Goal: Task Accomplishment & Management: Use online tool/utility

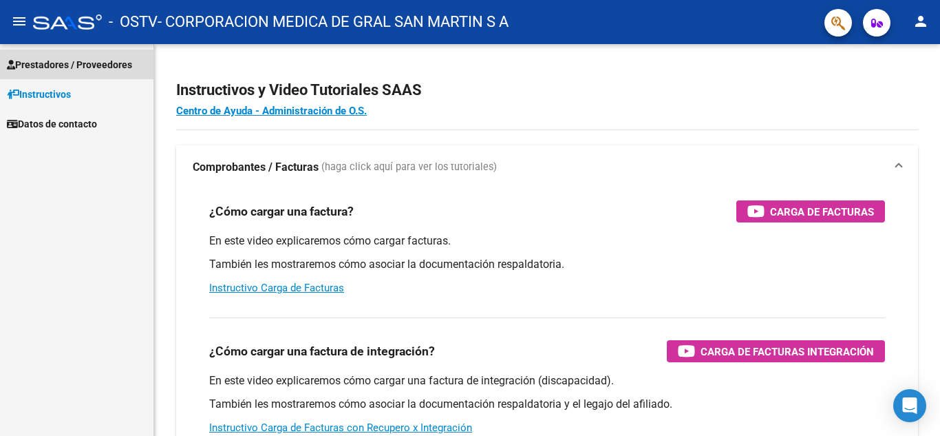
click at [80, 67] on span "Prestadores / Proveedores" at bounding box center [69, 64] width 125 height 15
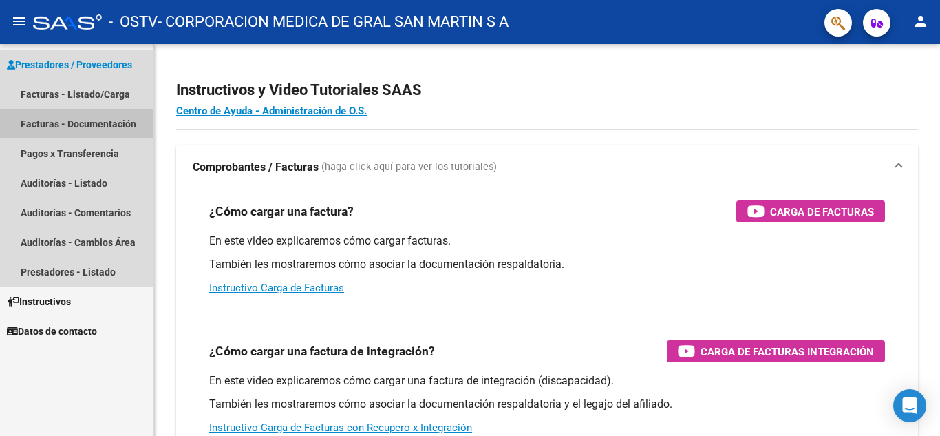
click at [109, 125] on link "Facturas - Documentación" at bounding box center [77, 124] width 154 height 30
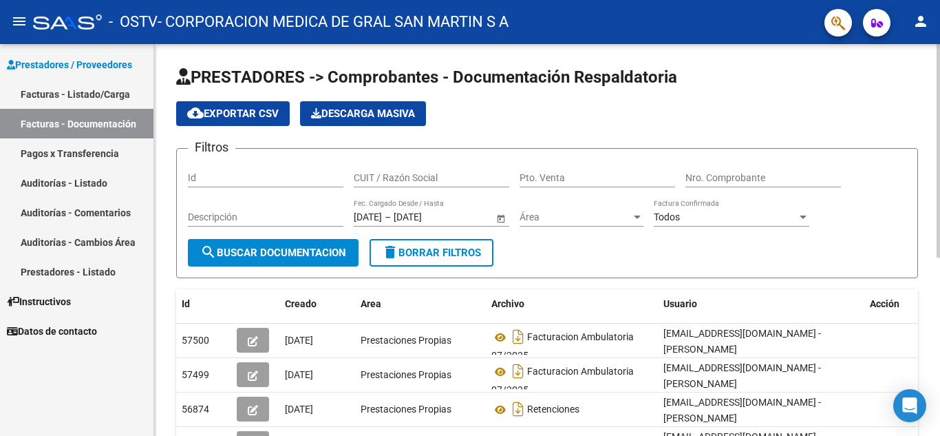
scroll to position [69, 0]
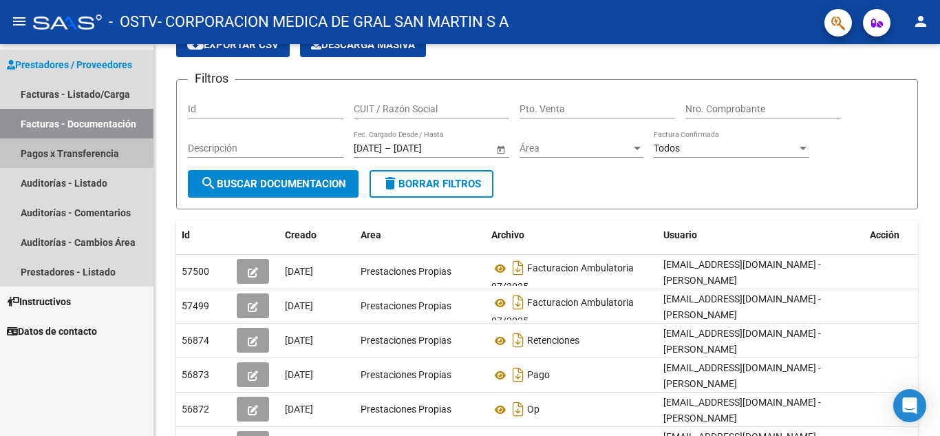
click at [74, 149] on link "Pagos x Transferencia" at bounding box center [77, 153] width 154 height 30
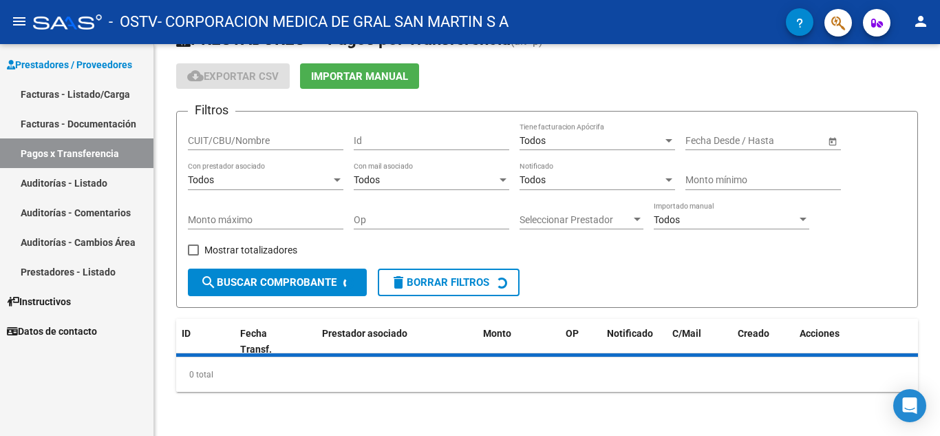
scroll to position [69, 0]
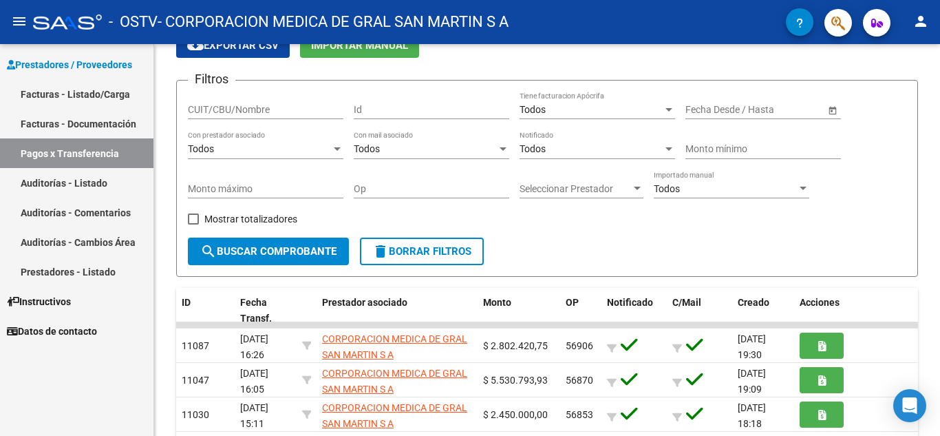
click at [81, 122] on link "Facturas - Documentación" at bounding box center [77, 124] width 154 height 30
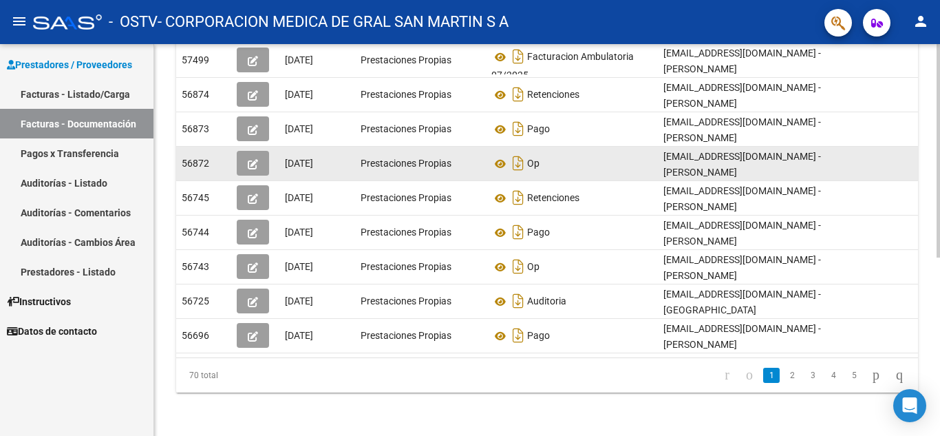
scroll to position [326, 0]
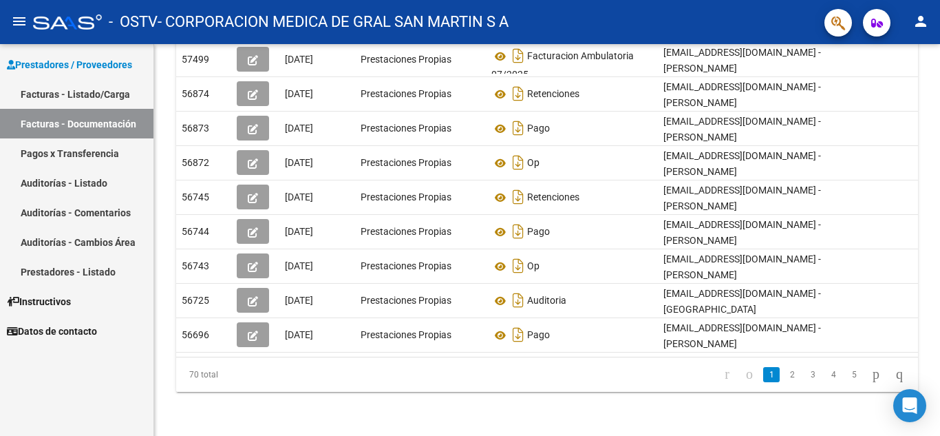
click at [43, 95] on link "Facturas - Listado/Carga" at bounding box center [77, 94] width 154 height 30
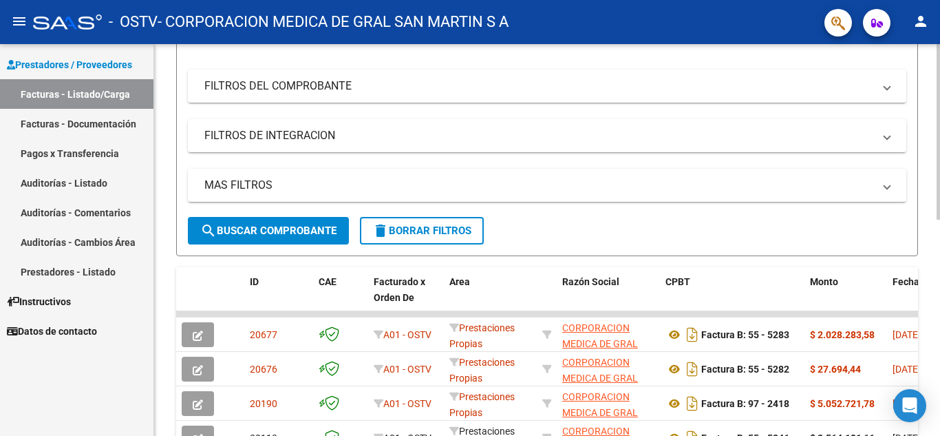
scroll to position [207, 0]
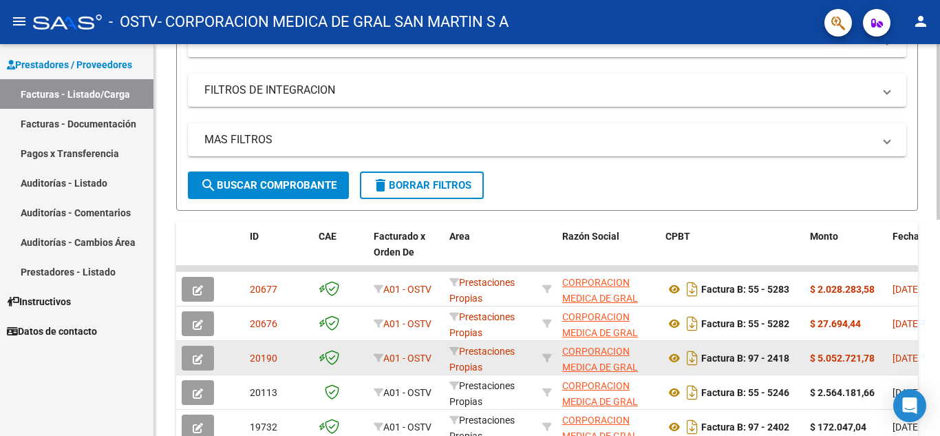
click at [203, 357] on button "button" at bounding box center [198, 358] width 32 height 25
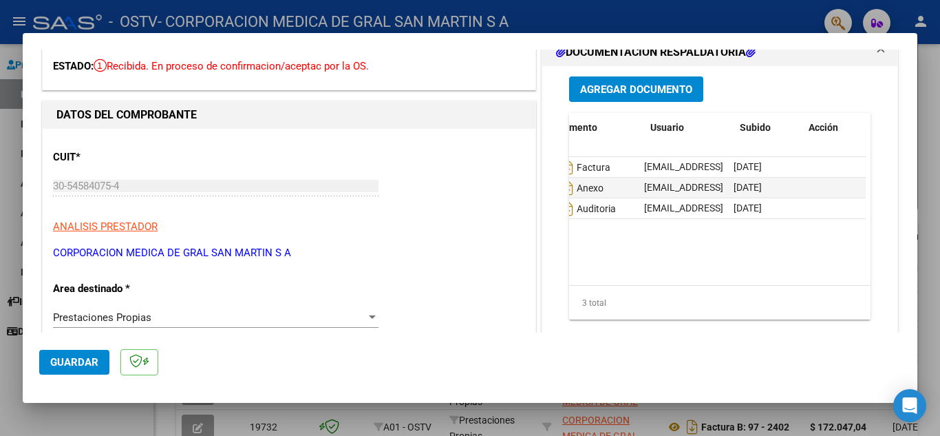
scroll to position [0, 0]
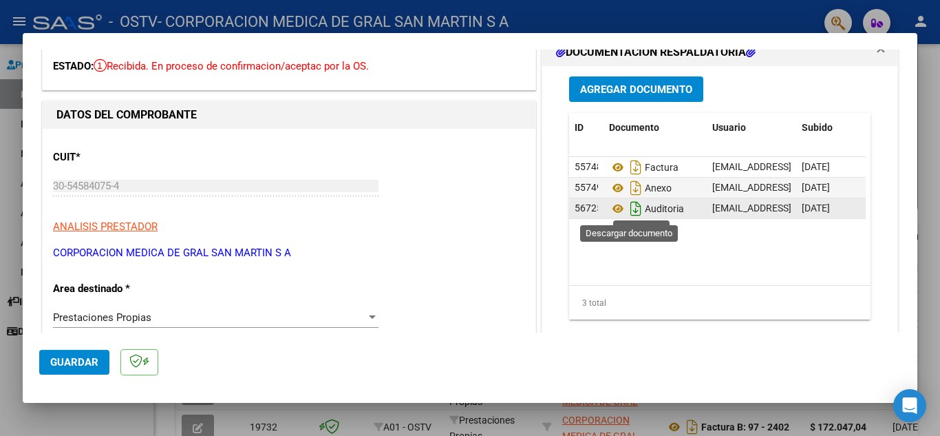
click at [634, 211] on icon "Descargar documento" at bounding box center [636, 209] width 18 height 22
click at [629, 211] on icon "Descargar documento" at bounding box center [636, 209] width 18 height 22
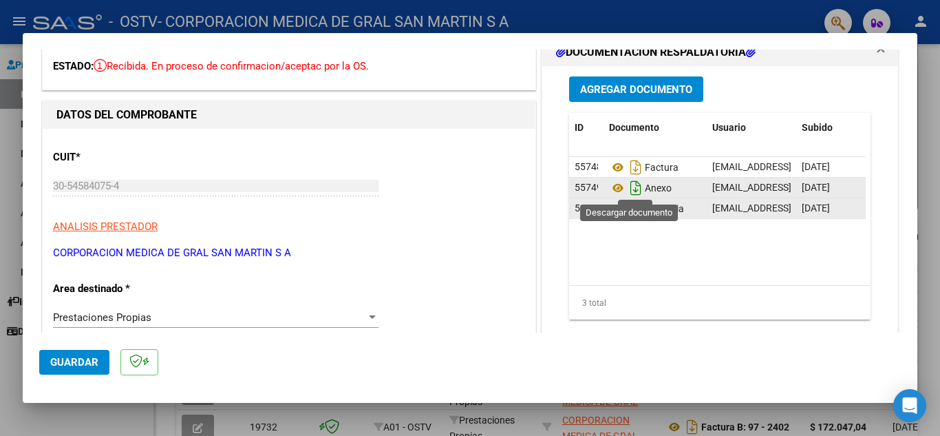
click at [628, 187] on icon "Descargar documento" at bounding box center [636, 188] width 18 height 22
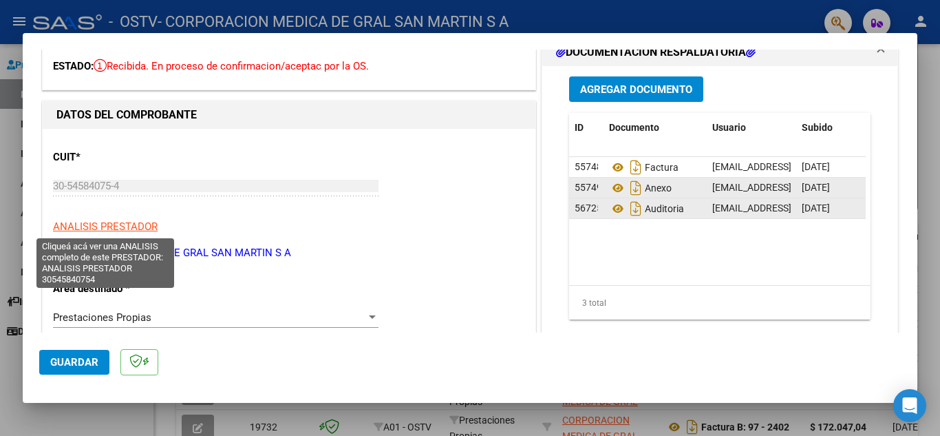
click at [151, 225] on span "ANALISIS PRESTADOR" at bounding box center [105, 226] width 105 height 12
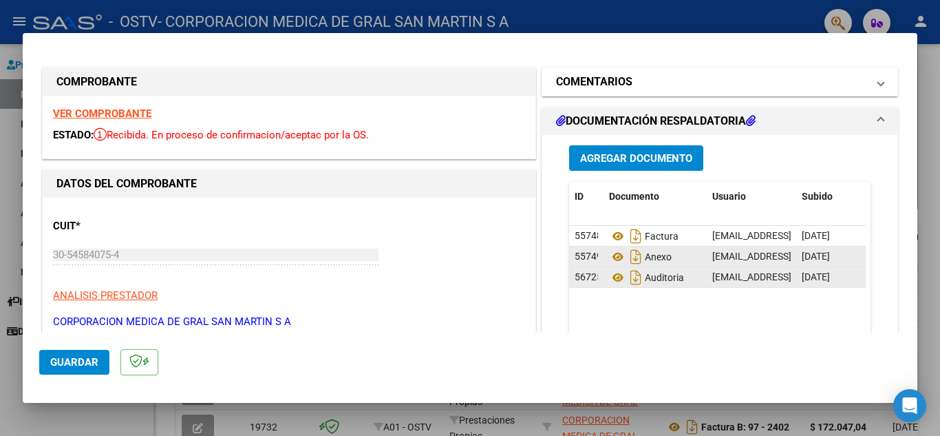
click at [878, 82] on span at bounding box center [881, 82] width 6 height 17
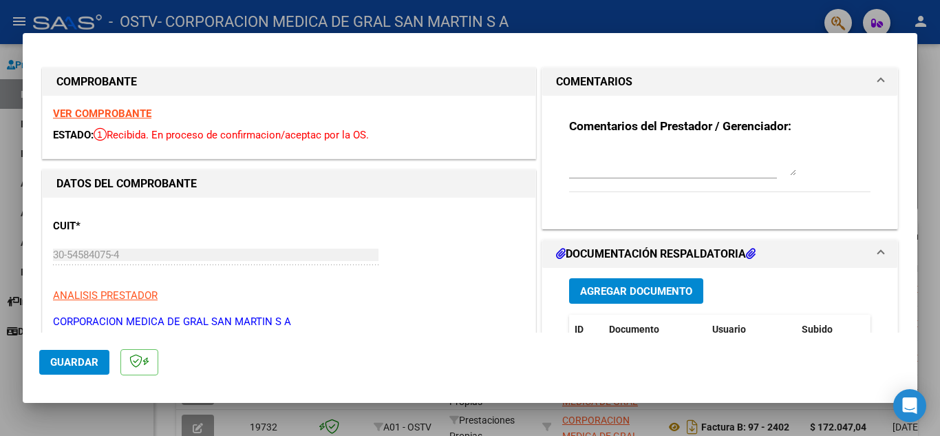
click at [750, 250] on icon at bounding box center [751, 253] width 10 height 11
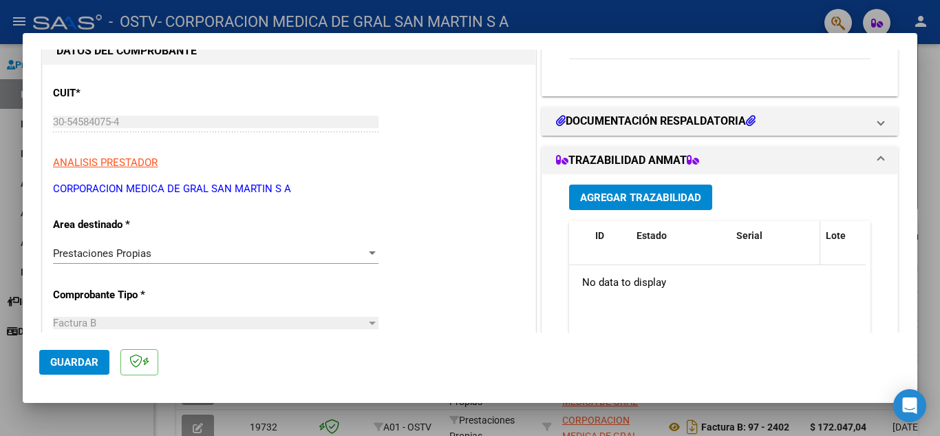
scroll to position [138, 0]
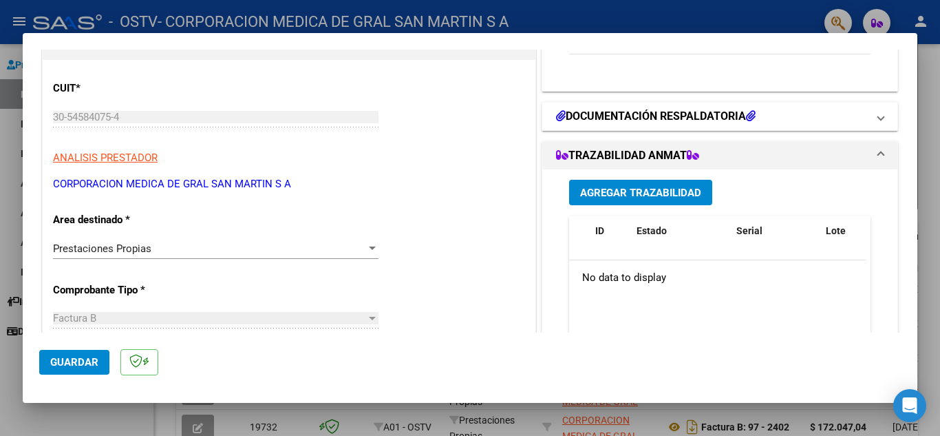
click at [556, 113] on icon at bounding box center [561, 115] width 10 height 11
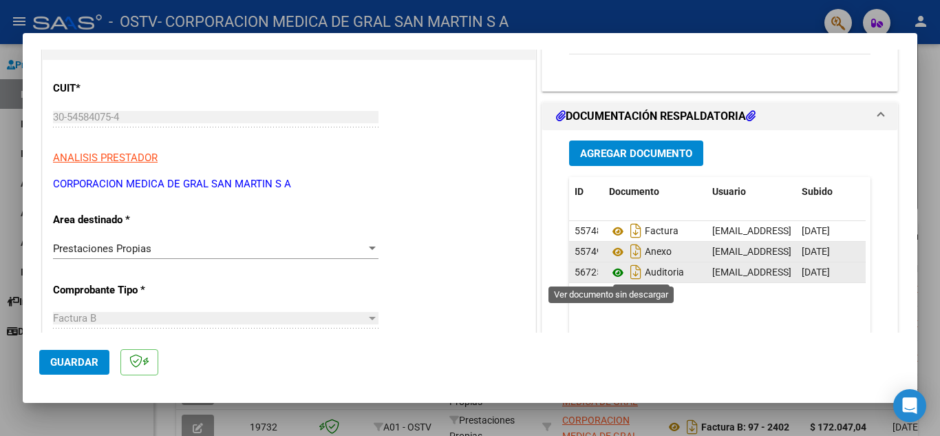
click at [615, 275] on icon at bounding box center [618, 272] width 18 height 17
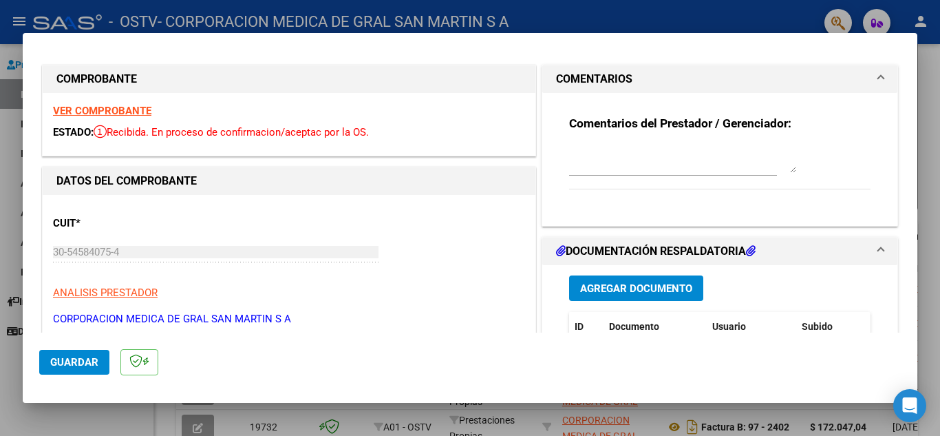
scroll to position [0, 0]
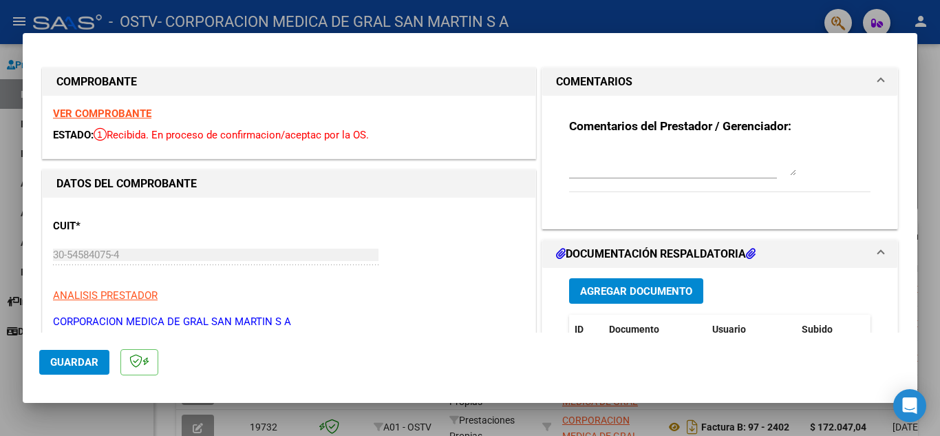
type input "$ 0,00"
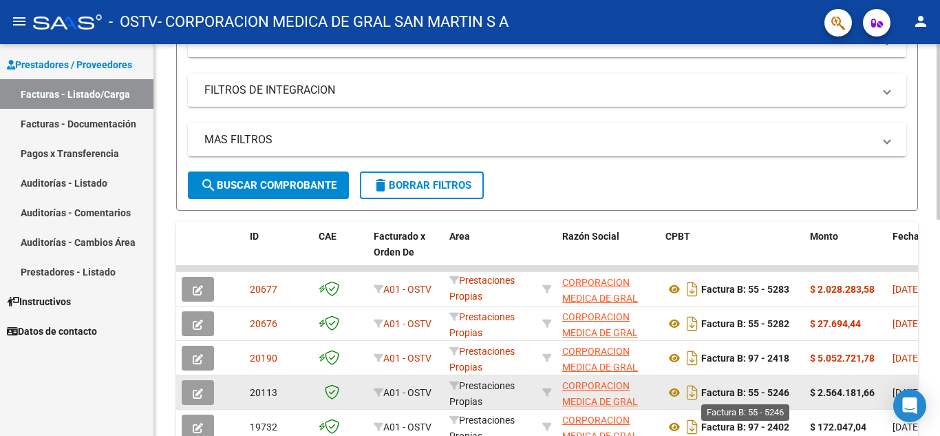
scroll to position [275, 0]
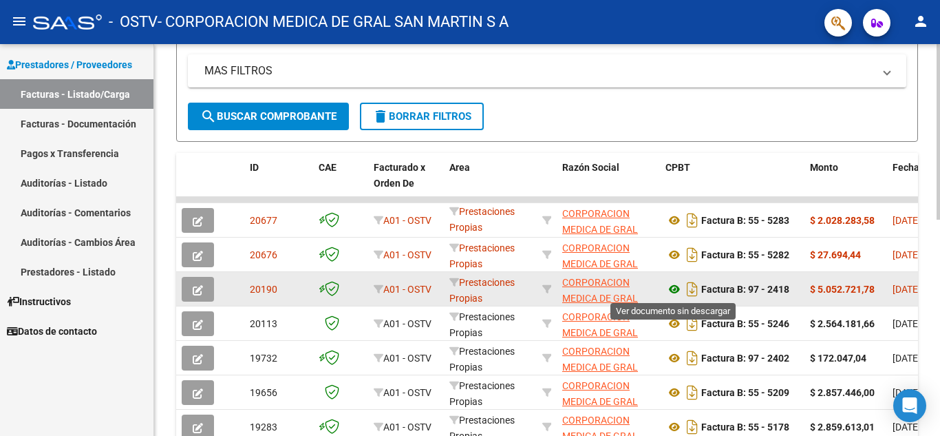
click at [670, 291] on icon at bounding box center [675, 289] width 18 height 17
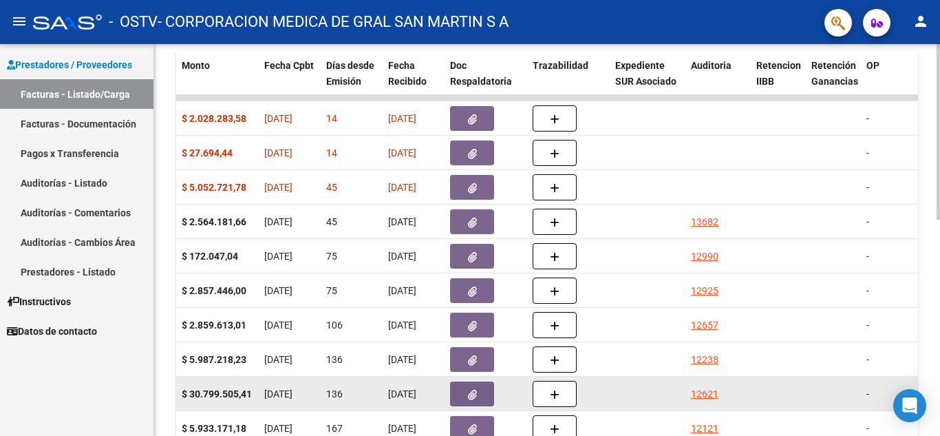
scroll to position [344, 0]
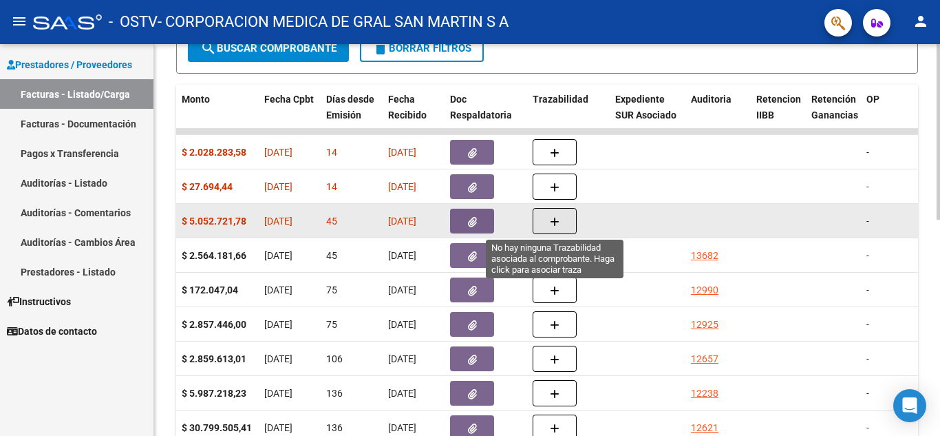
click at [560, 225] on button "button" at bounding box center [555, 221] width 44 height 26
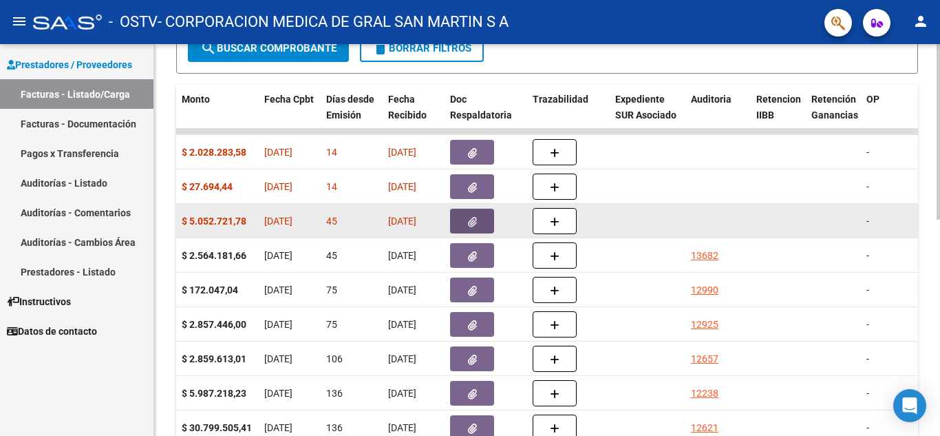
click at [476, 221] on icon "button" at bounding box center [472, 222] width 9 height 10
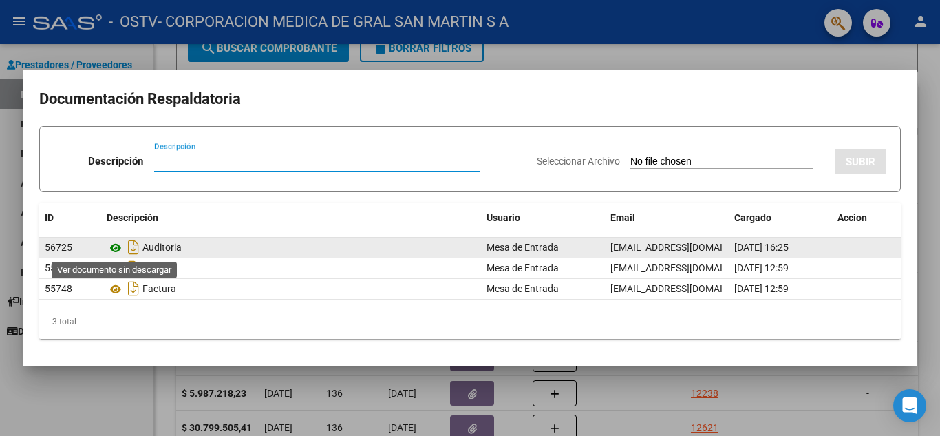
click at [118, 249] on icon at bounding box center [116, 248] width 18 height 17
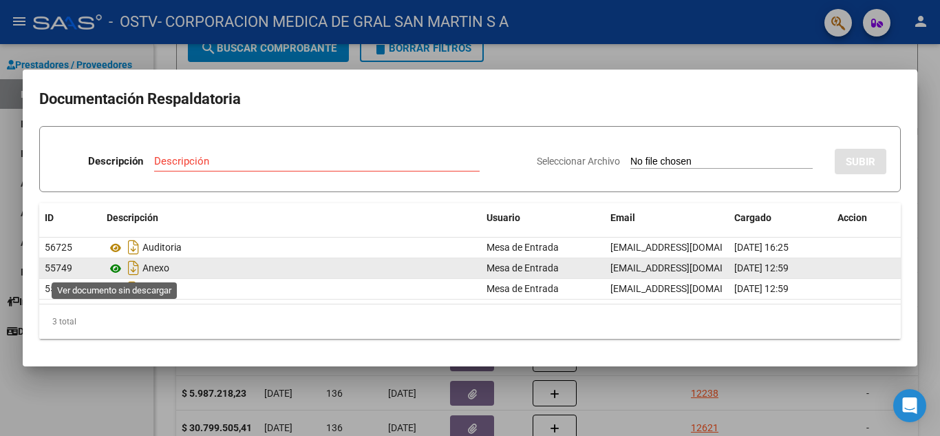
click at [115, 269] on icon at bounding box center [116, 268] width 18 height 17
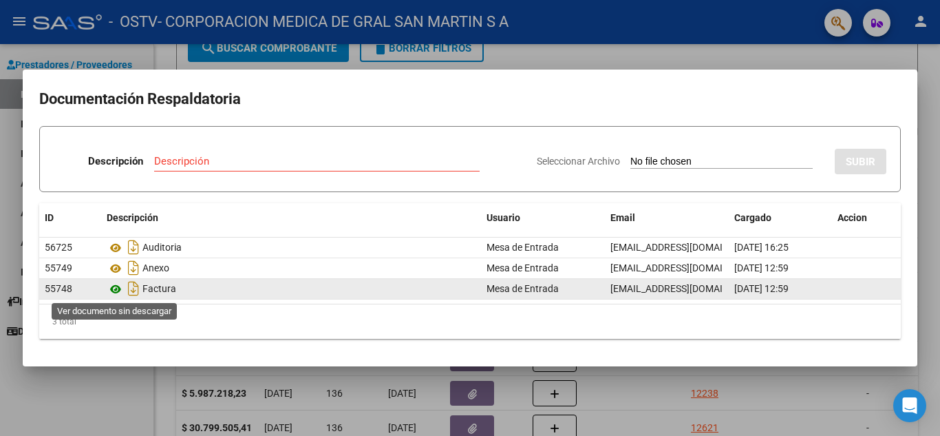
click at [116, 290] on icon at bounding box center [116, 289] width 18 height 17
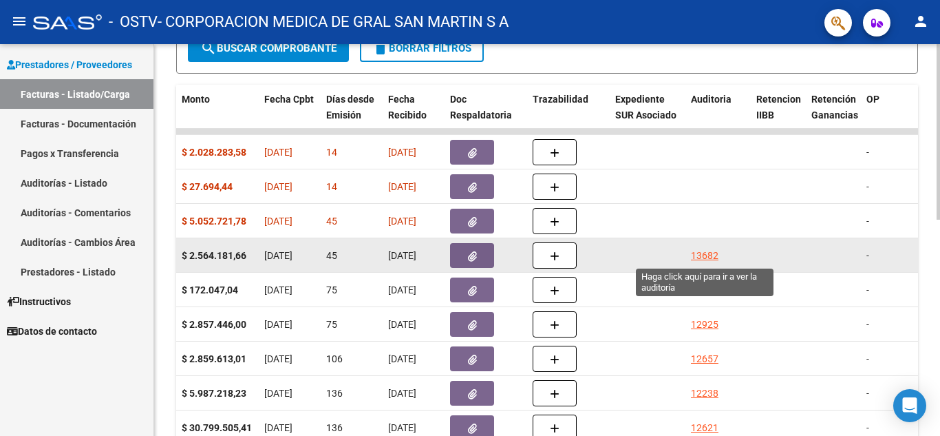
click at [708, 253] on div "13682" at bounding box center [705, 256] width 28 height 16
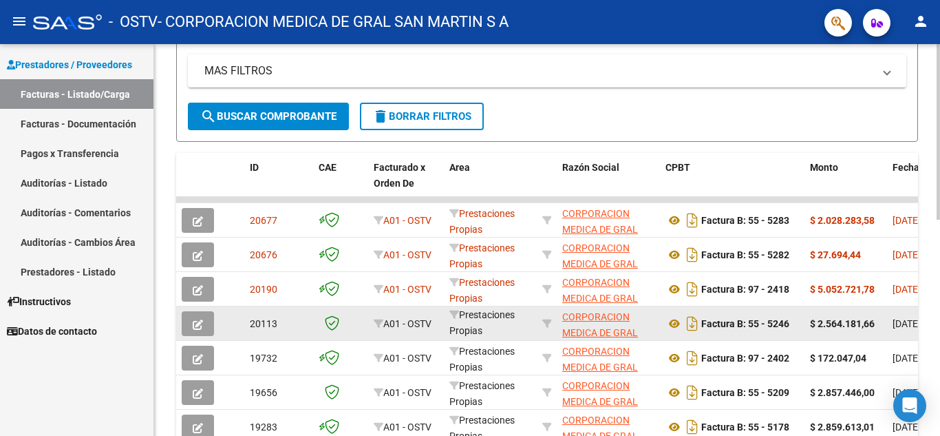
scroll to position [1, 0]
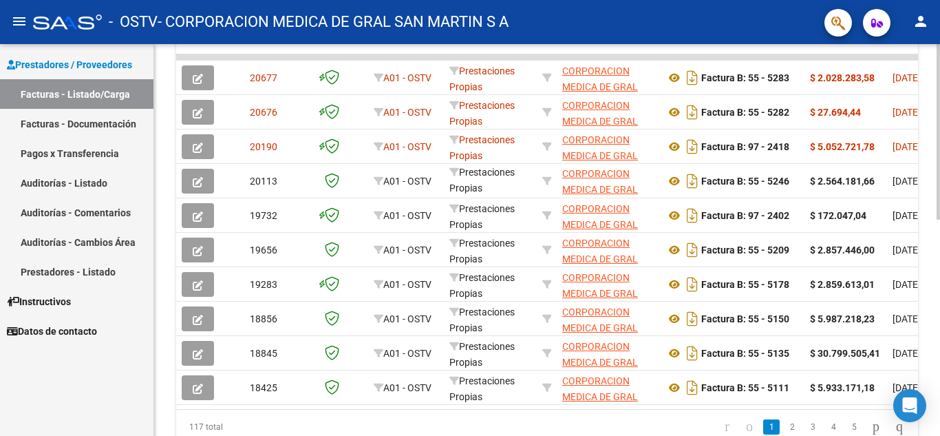
click at [932, 382] on div "Video tutorial PRESTADORES -> Listado de CPBTs Emitidos por Prestadores / Prove…" at bounding box center [549, 57] width 790 height 862
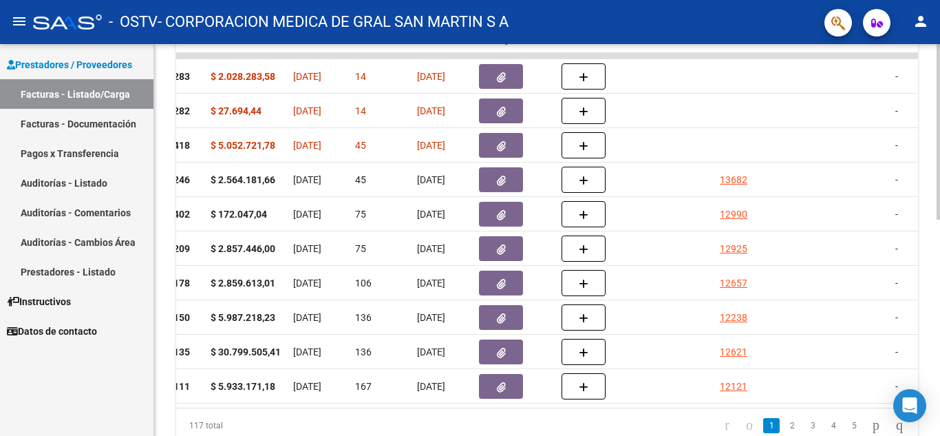
scroll to position [0, 584]
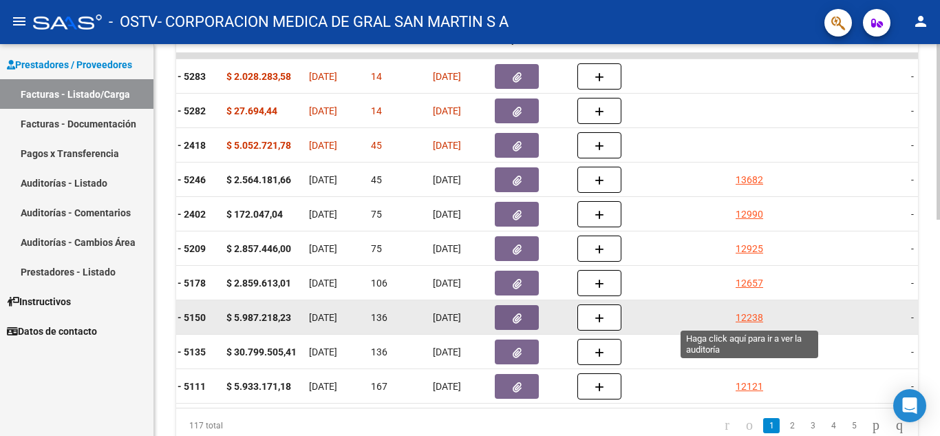
click at [748, 321] on div "12238" at bounding box center [750, 318] width 28 height 16
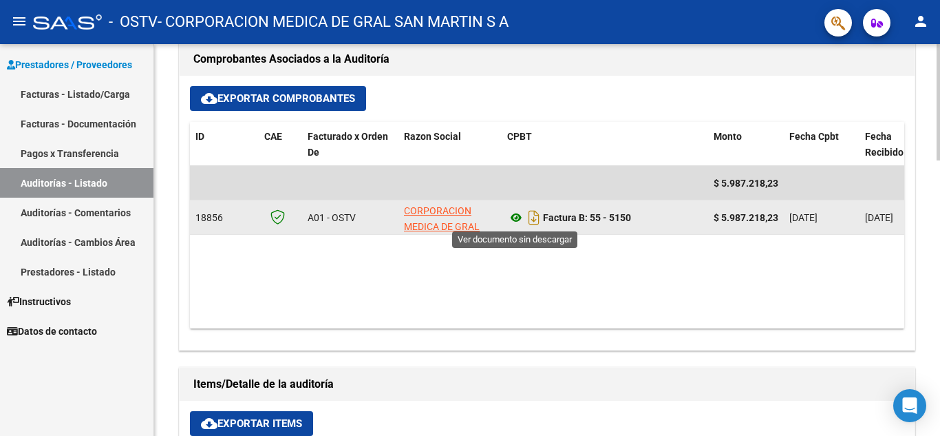
click at [520, 215] on icon at bounding box center [516, 217] width 18 height 17
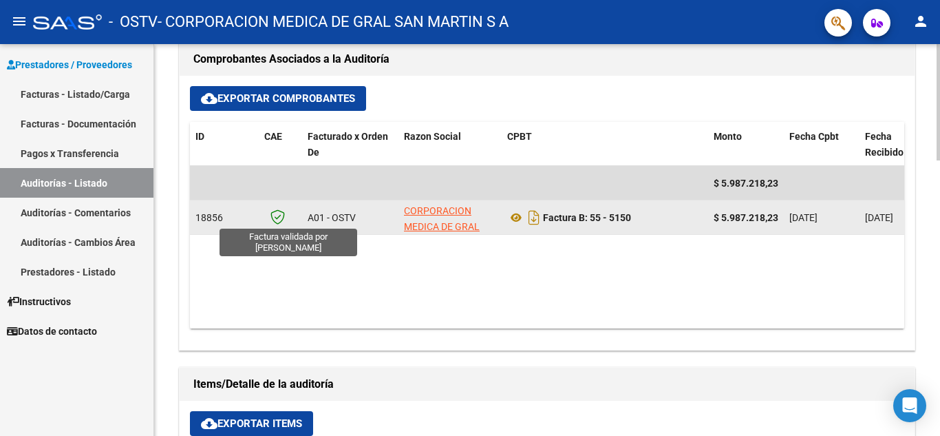
click at [282, 218] on icon at bounding box center [278, 216] width 14 height 15
